Goal: Navigation & Orientation: Find specific page/section

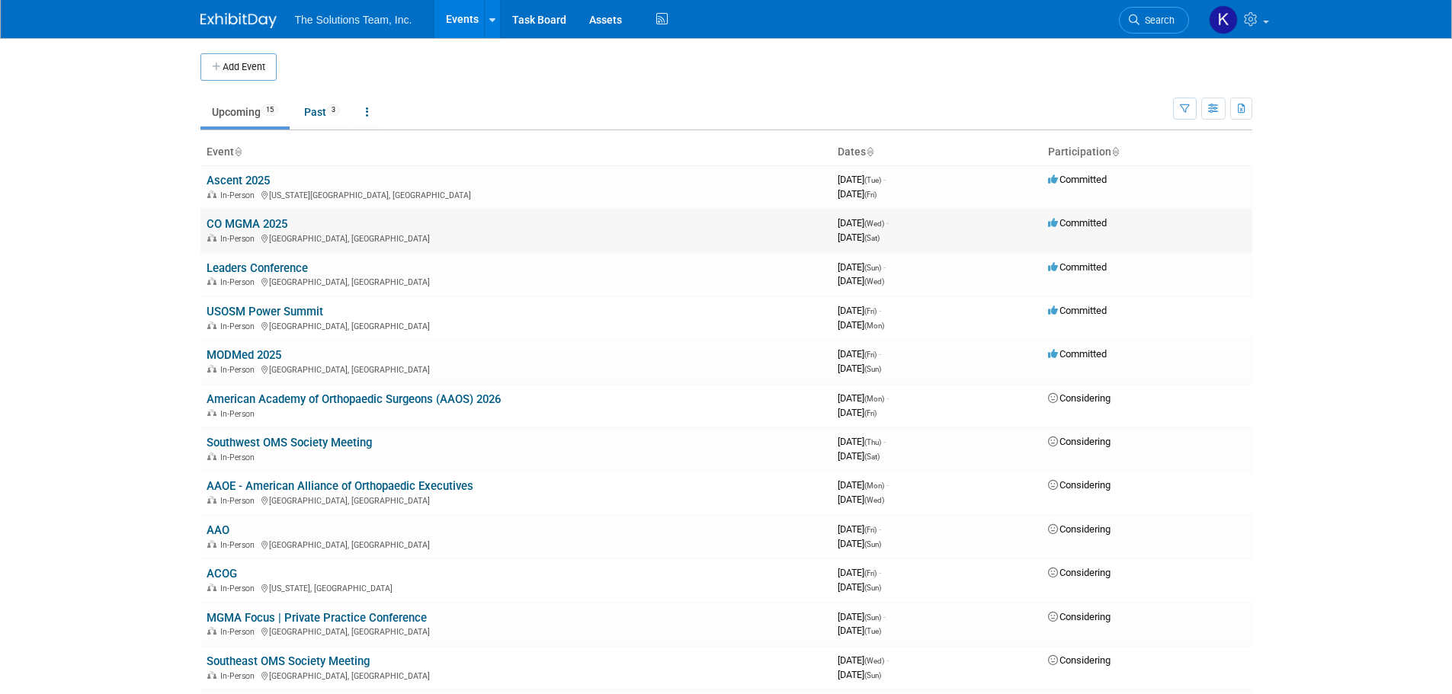
click at [250, 216] on td "CO MGMA 2025 In-Person Denver, CO" at bounding box center [515, 230] width 631 height 43
click at [249, 223] on link "CO MGMA 2025" at bounding box center [247, 224] width 81 height 14
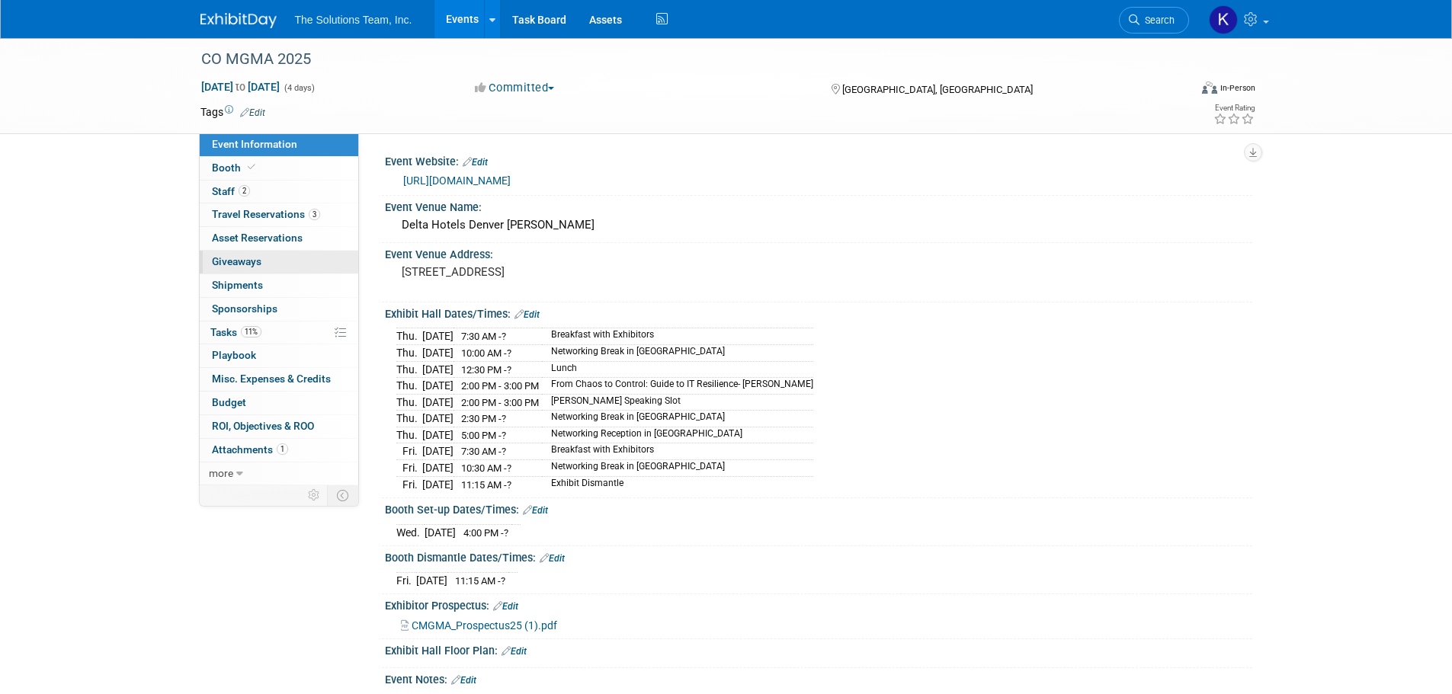
click at [270, 255] on link "0 Giveaways 0" at bounding box center [279, 262] width 159 height 23
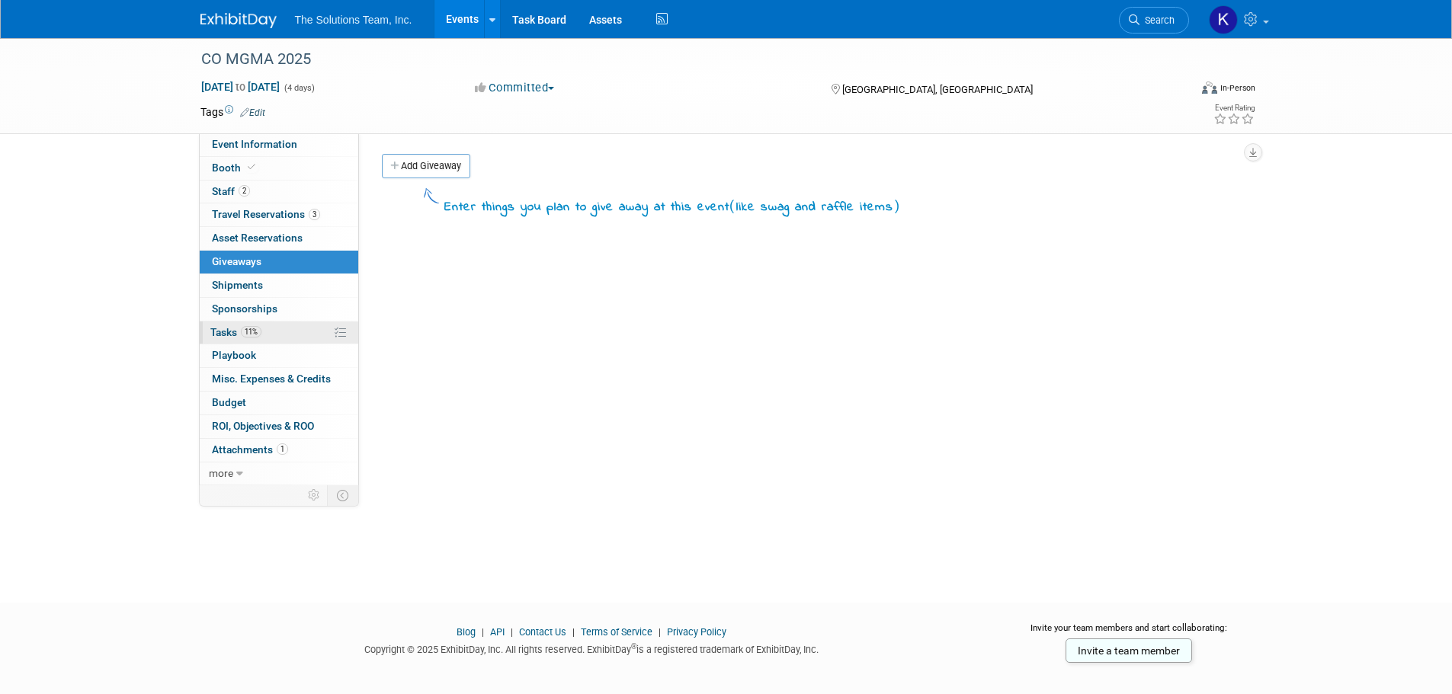
click at [291, 341] on link "11% Tasks 11%" at bounding box center [279, 333] width 159 height 23
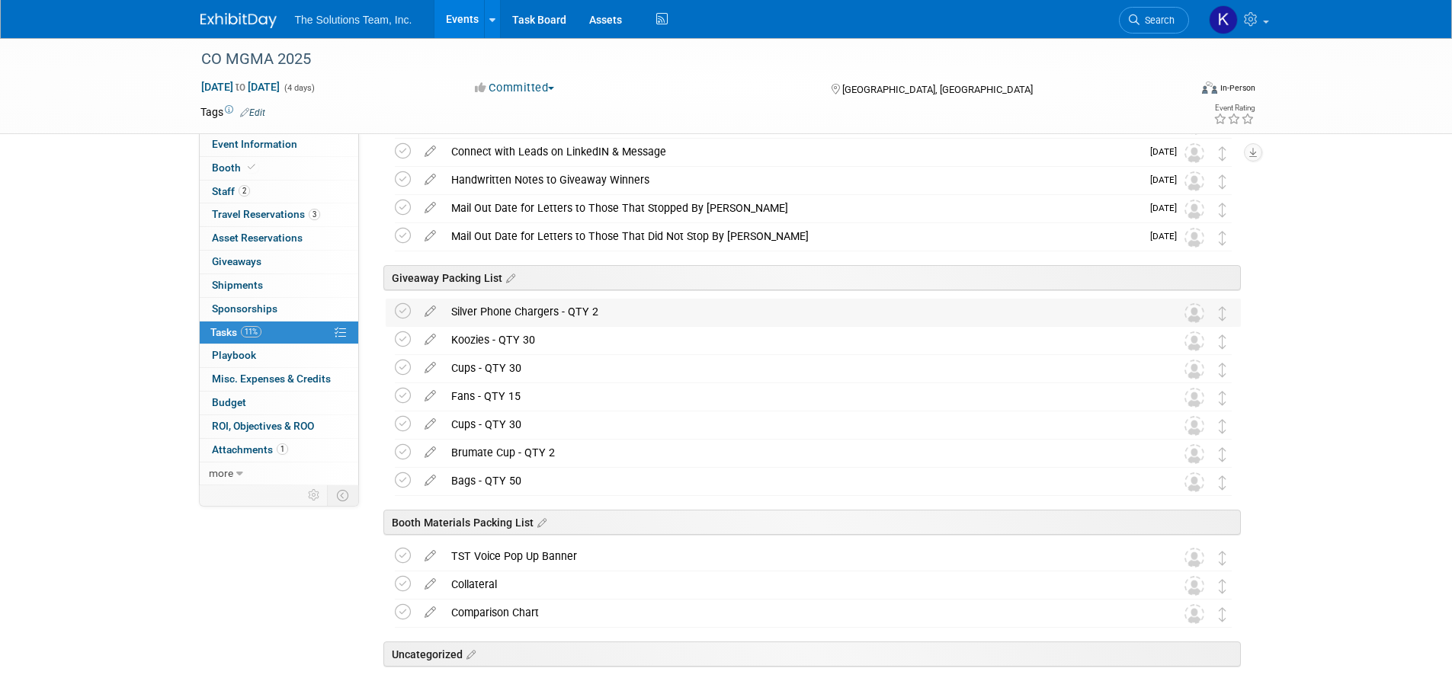
scroll to position [991, 0]
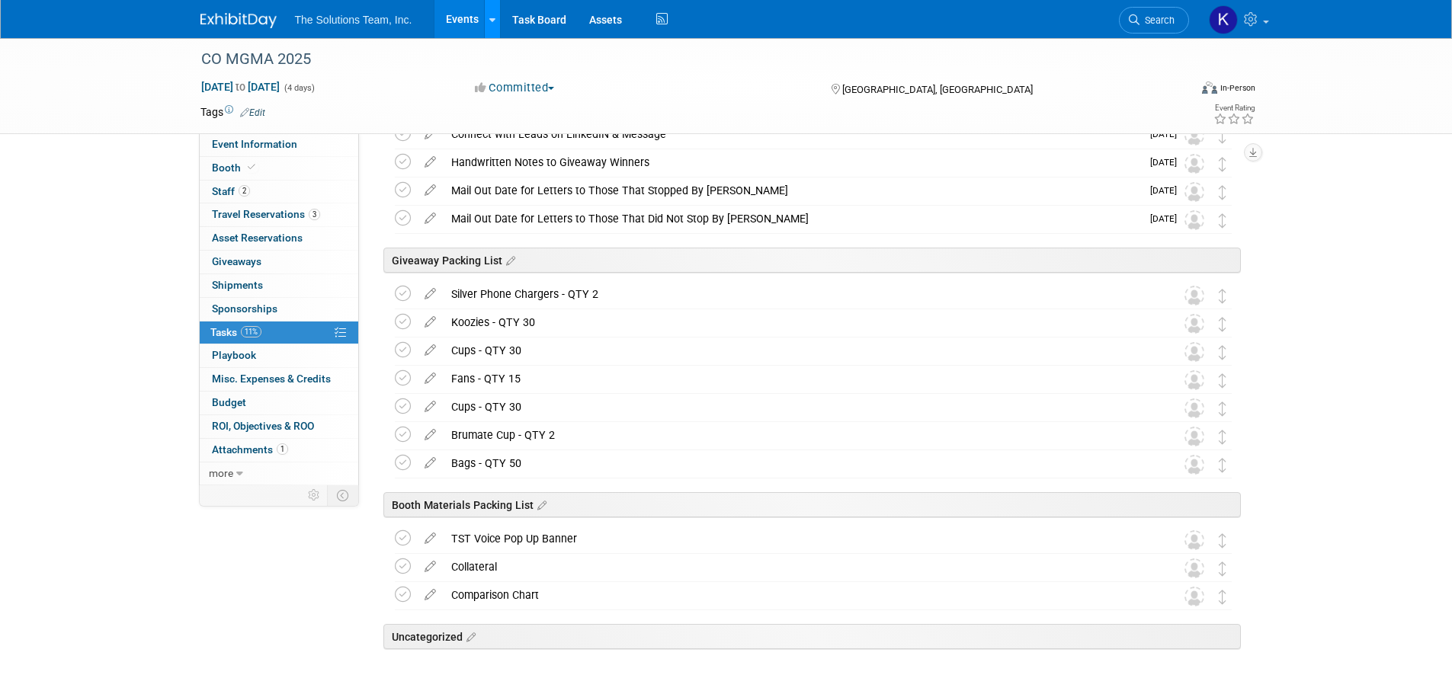
click at [487, 15] on link at bounding box center [492, 19] width 16 height 38
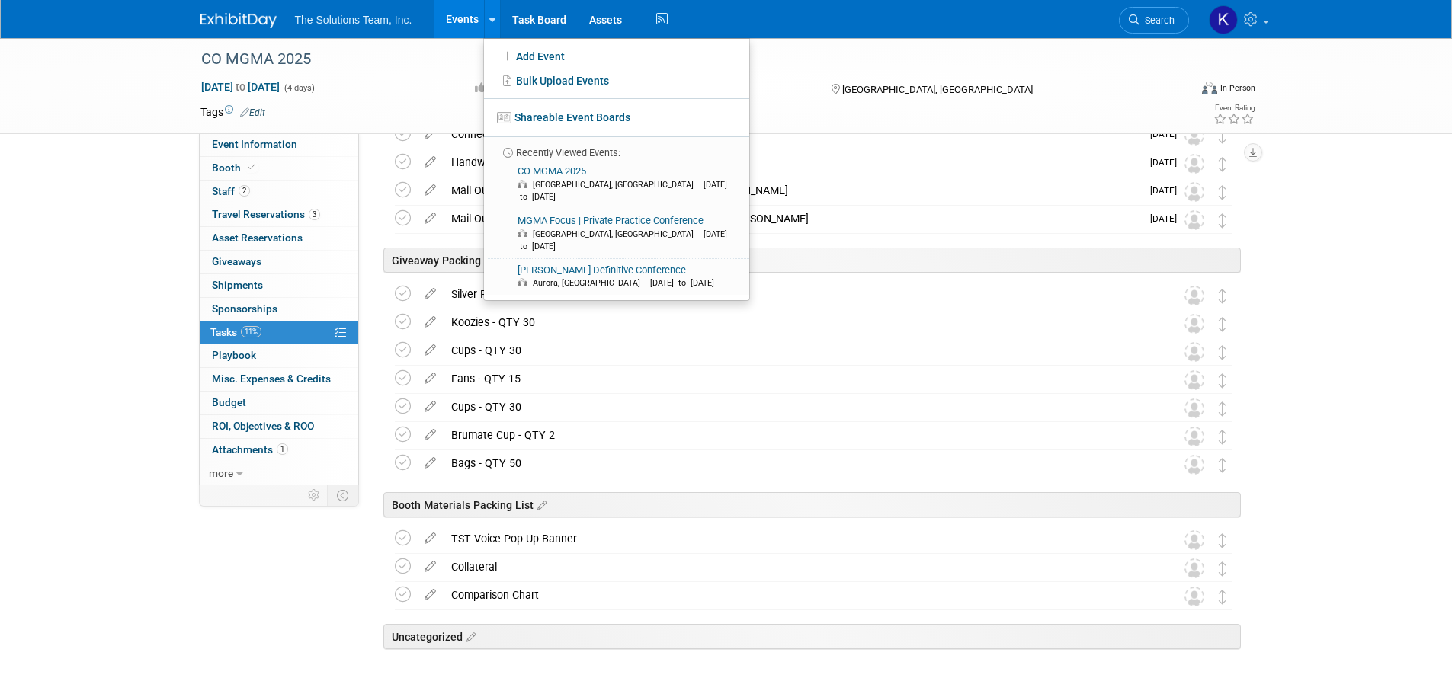
click at [460, 14] on link "Events" at bounding box center [462, 19] width 56 height 38
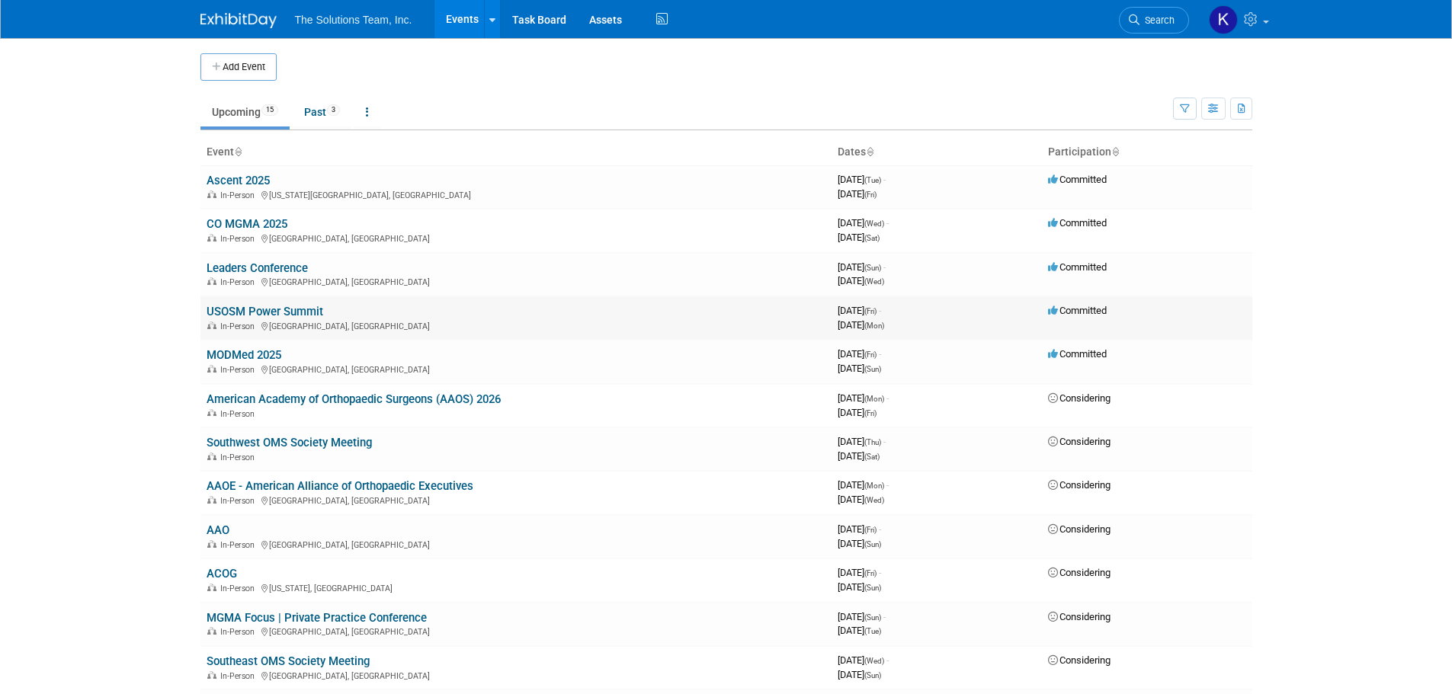
click at [280, 313] on link "USOSM Power Summit" at bounding box center [265, 312] width 117 height 14
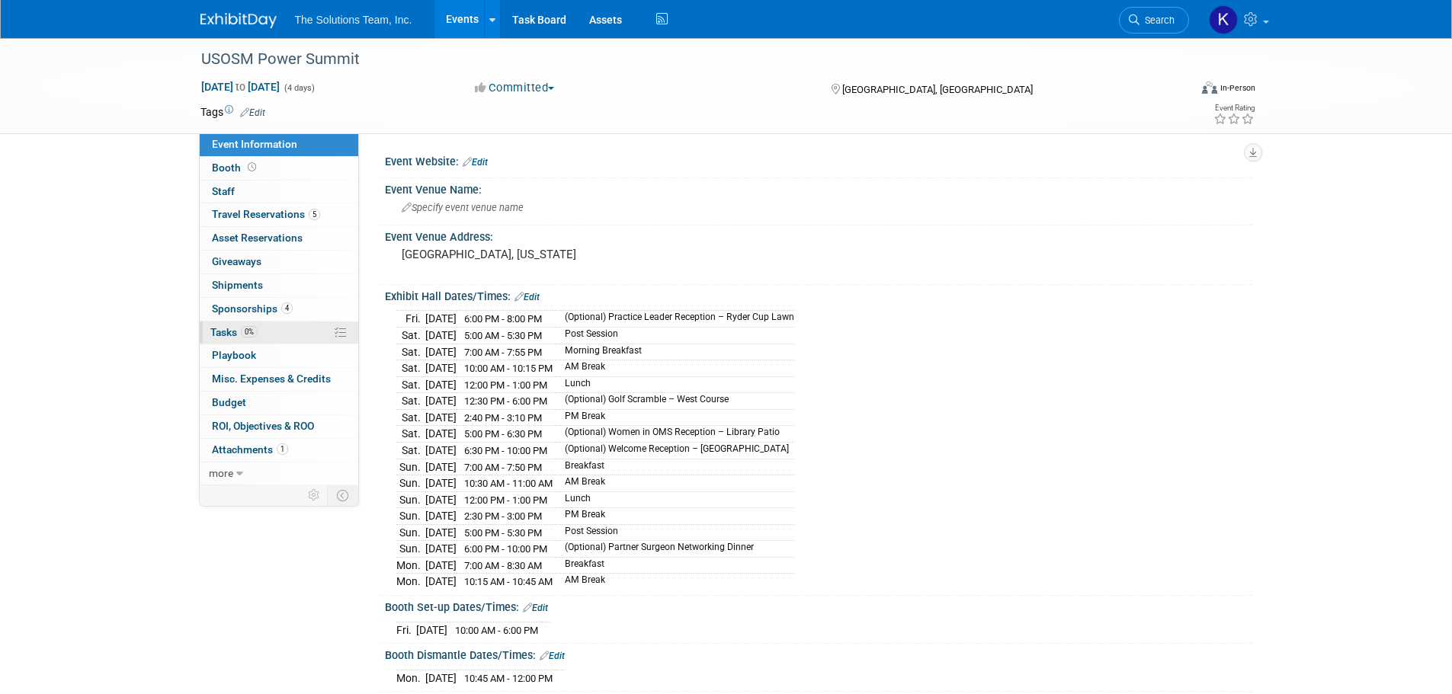
click at [277, 326] on link "0% Tasks 0%" at bounding box center [279, 333] width 159 height 23
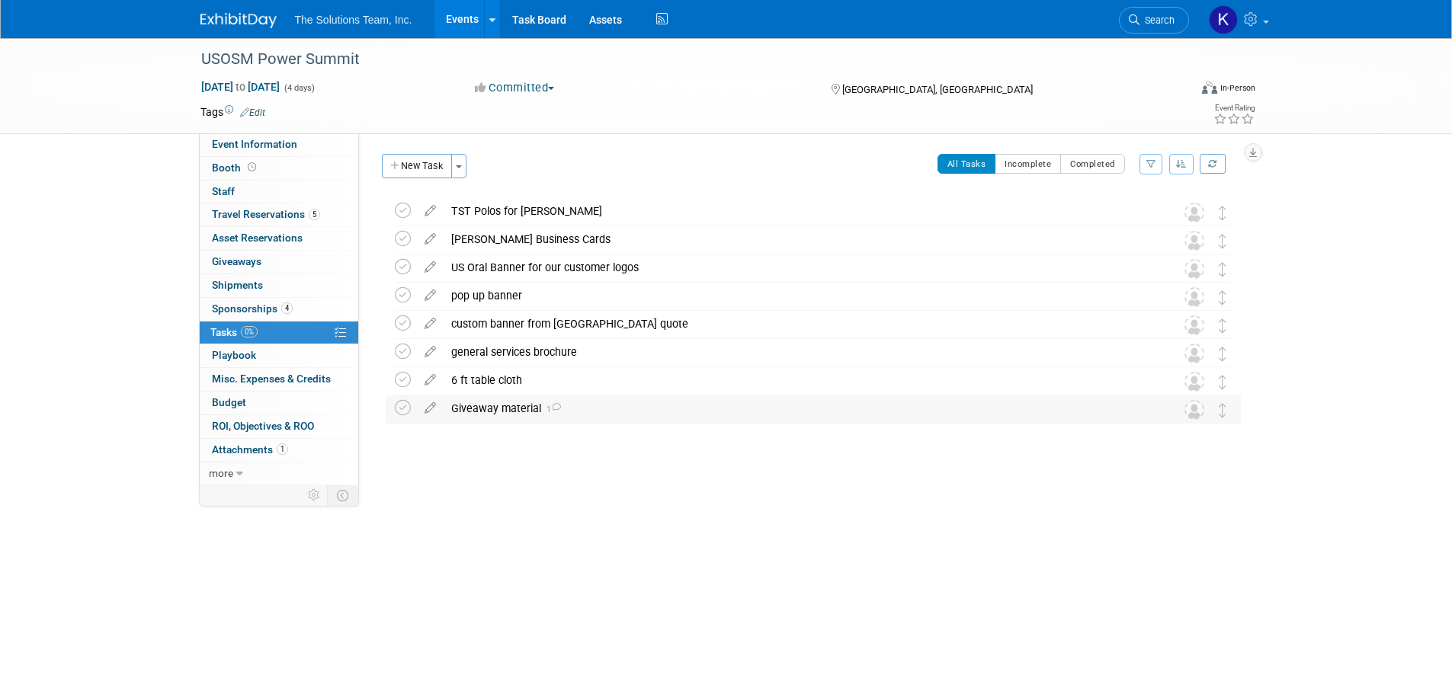
click at [512, 400] on div "Giveaway material 1" at bounding box center [799, 408] width 710 height 26
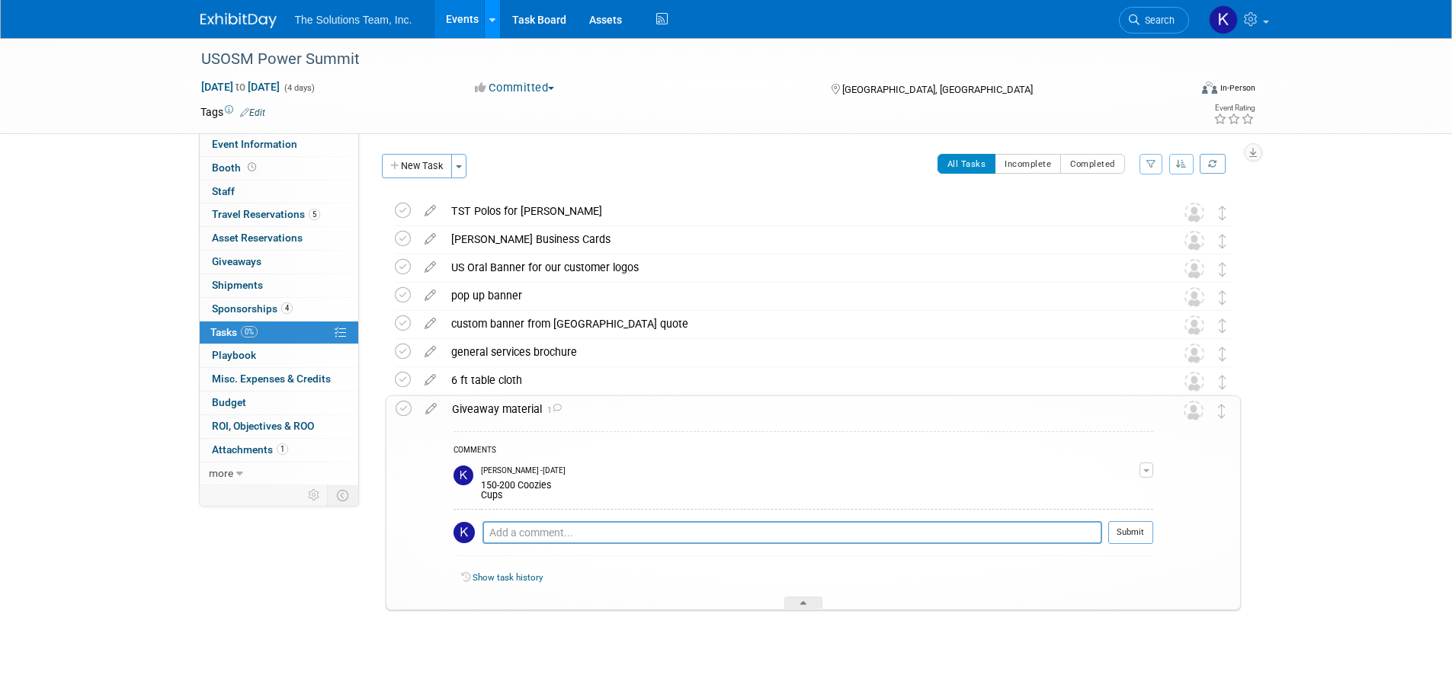
click at [493, 15] on icon at bounding box center [492, 20] width 6 height 10
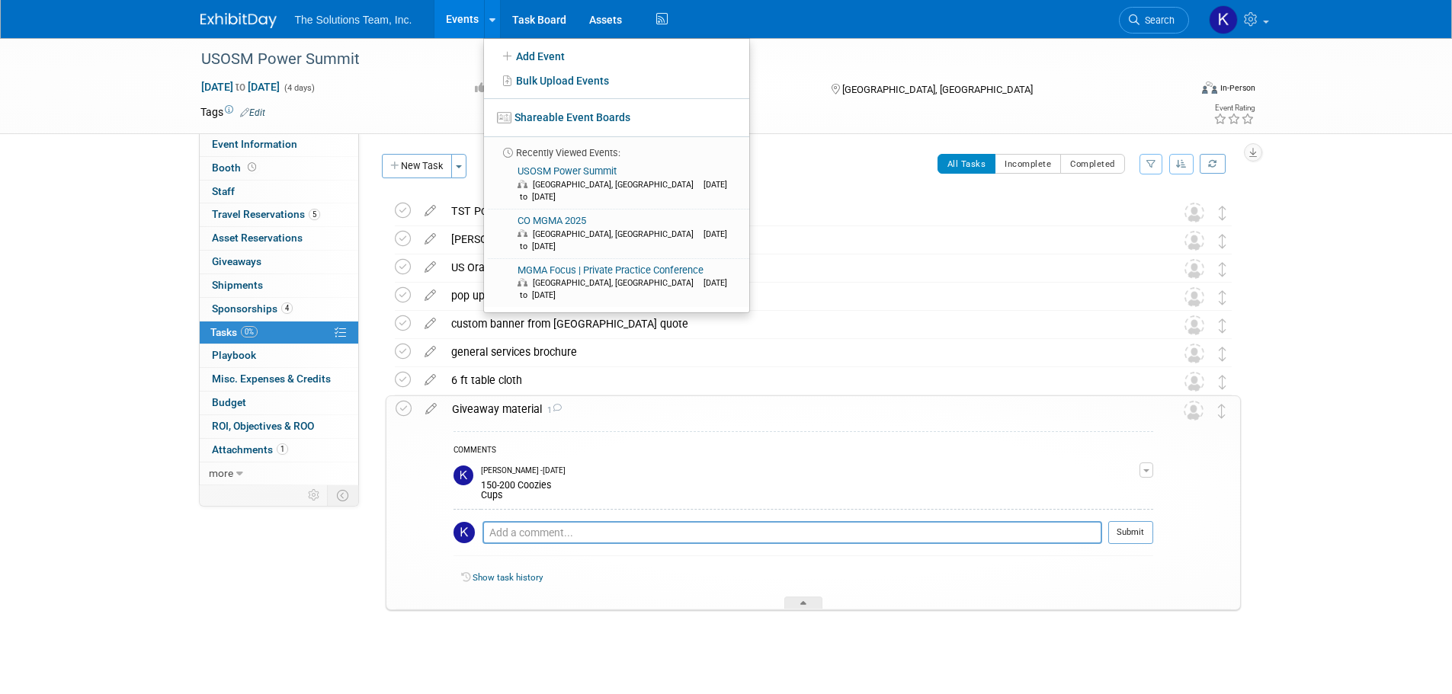
click at [473, 19] on link "Events" at bounding box center [462, 19] width 56 height 38
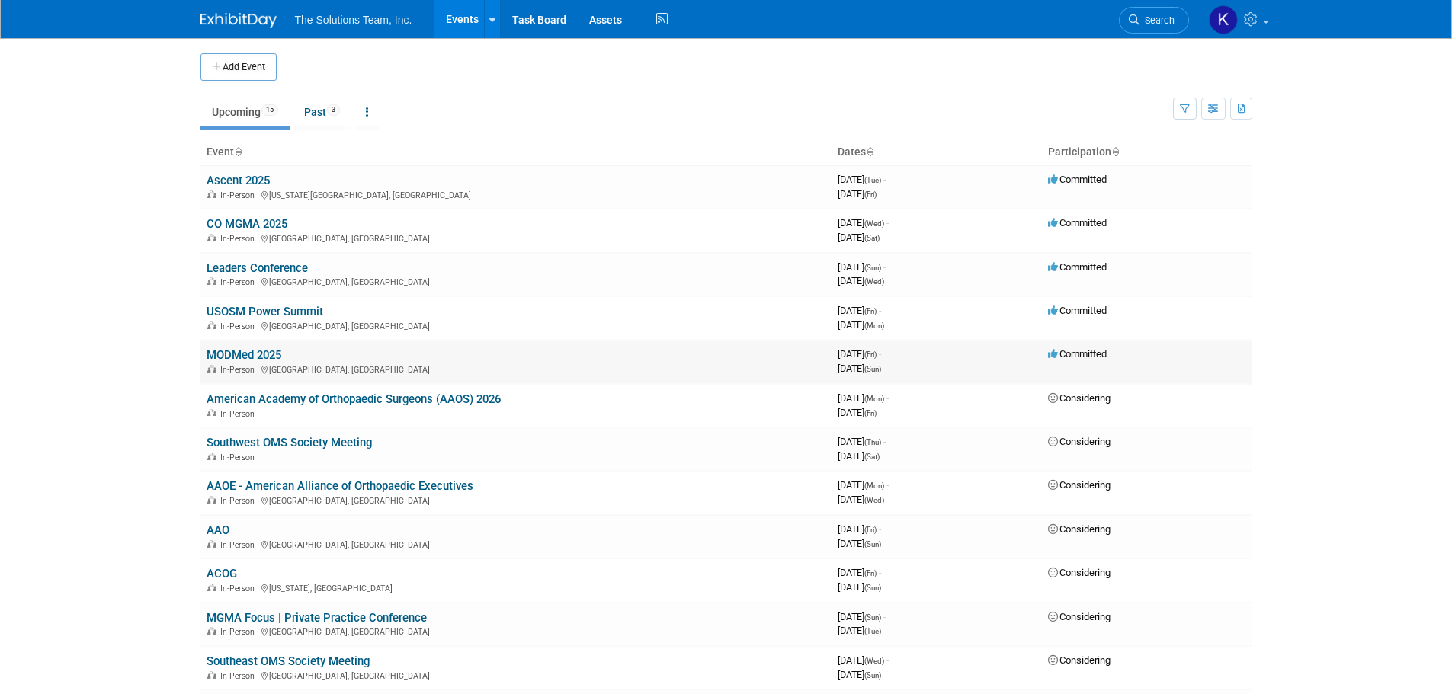
click at [248, 357] on link "MODMed 2025" at bounding box center [244, 355] width 75 height 14
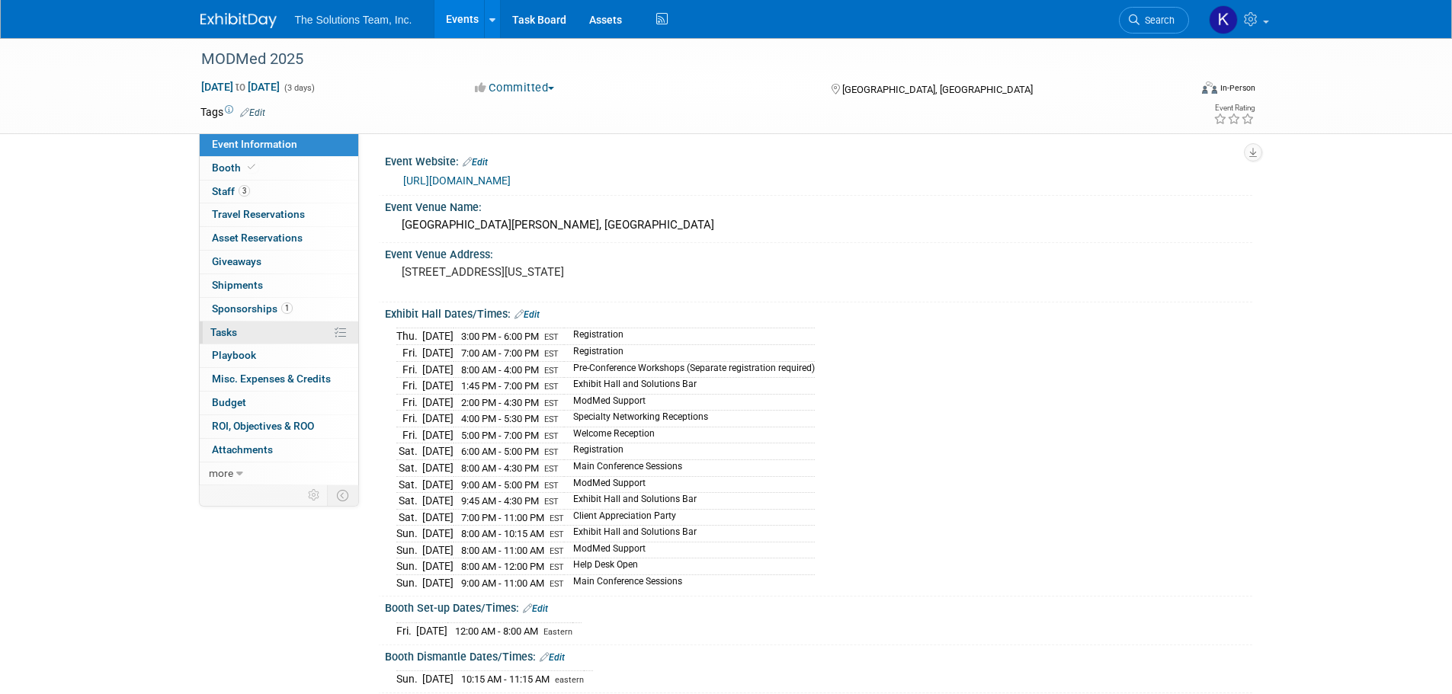
click at [235, 332] on span "Tasks 0%" at bounding box center [223, 332] width 27 height 12
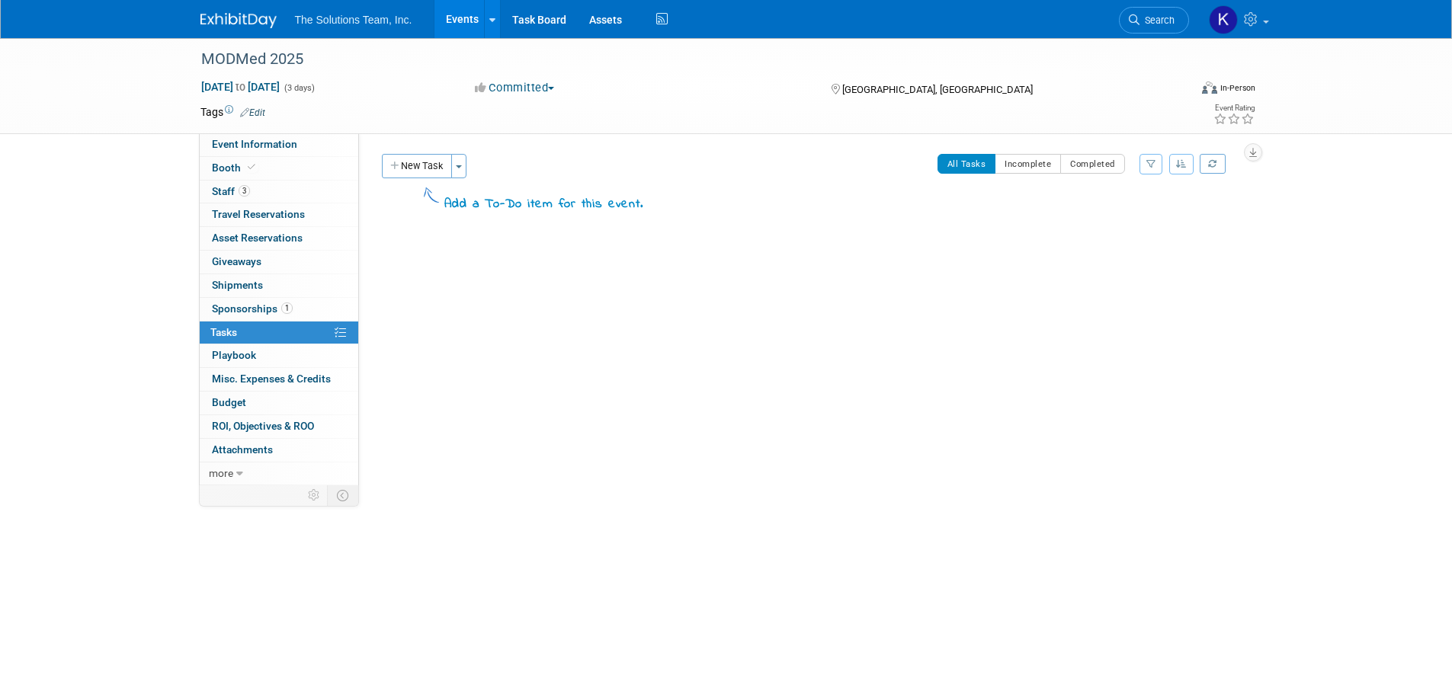
click at [464, 18] on link "Events" at bounding box center [462, 19] width 56 height 38
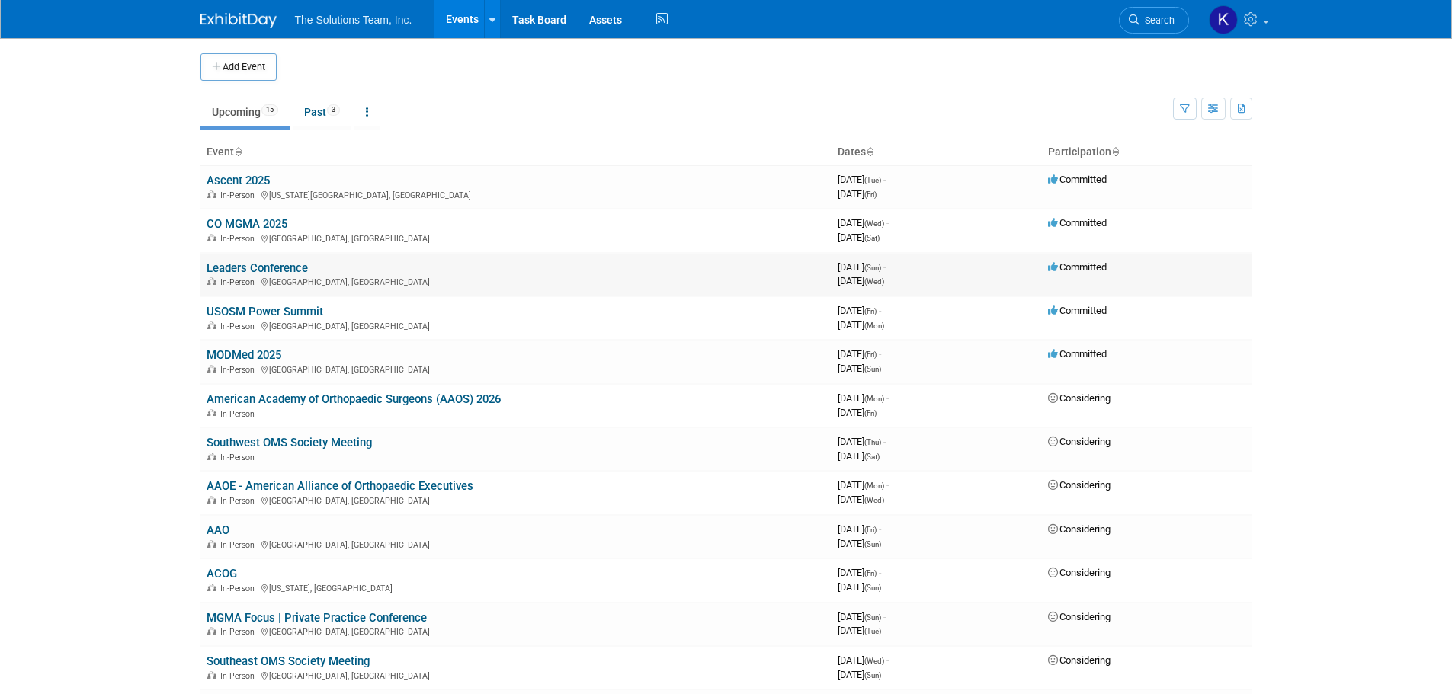
click at [262, 266] on link "Leaders Conference" at bounding box center [257, 268] width 101 height 14
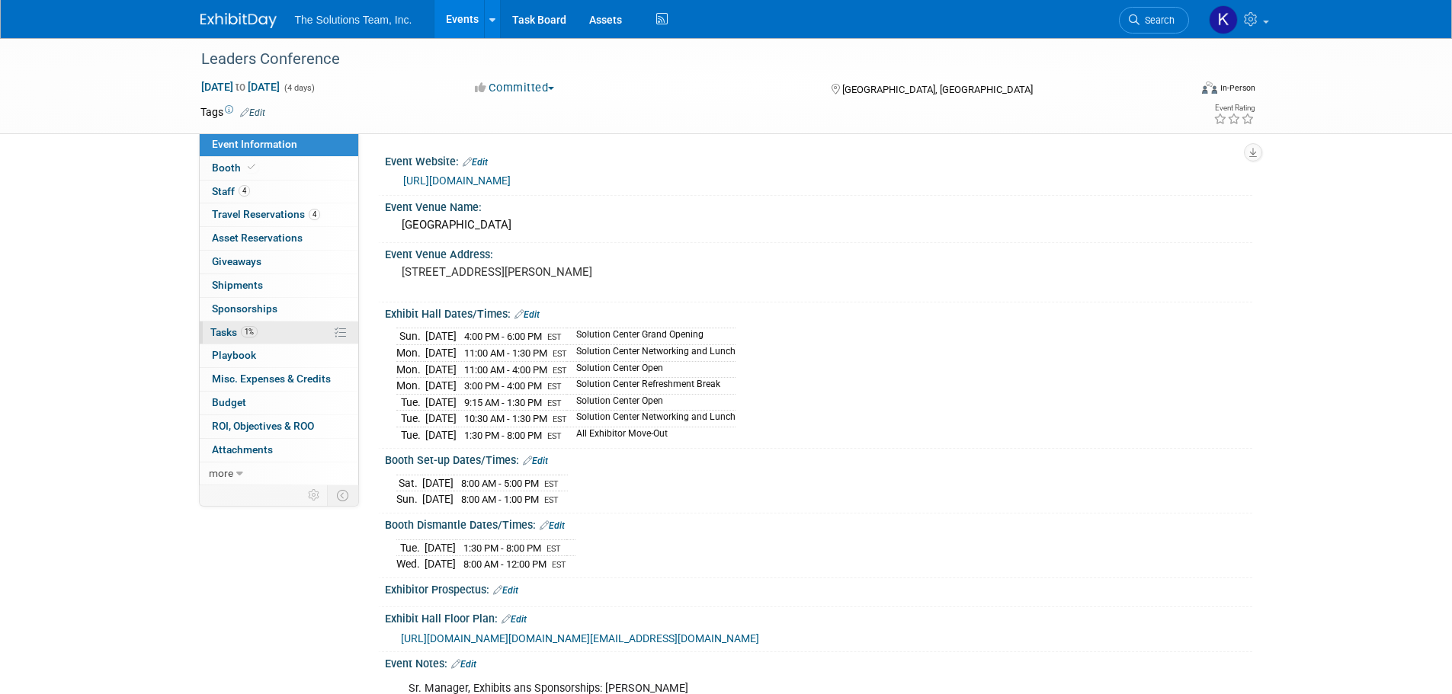
click at [244, 325] on link "1% Tasks 1%" at bounding box center [279, 333] width 159 height 23
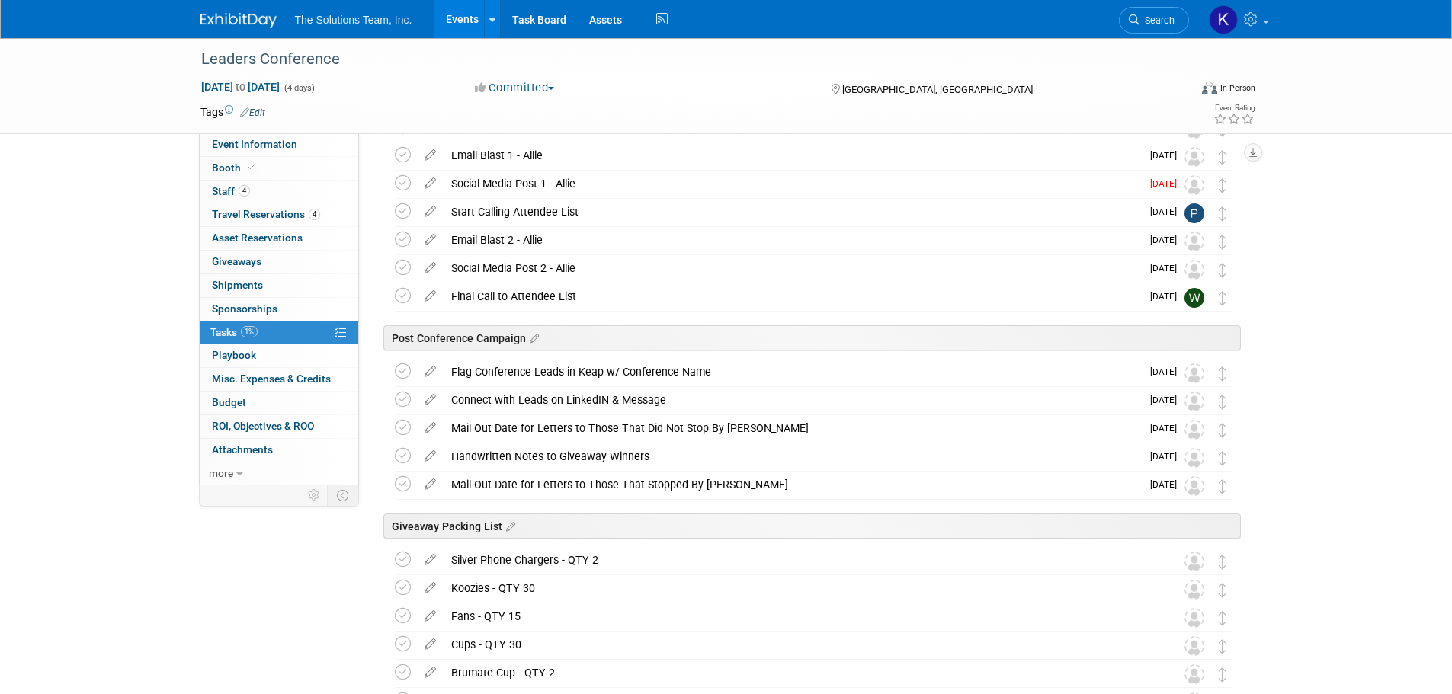
scroll to position [838, 0]
